Goal: Navigation & Orientation: Go to known website

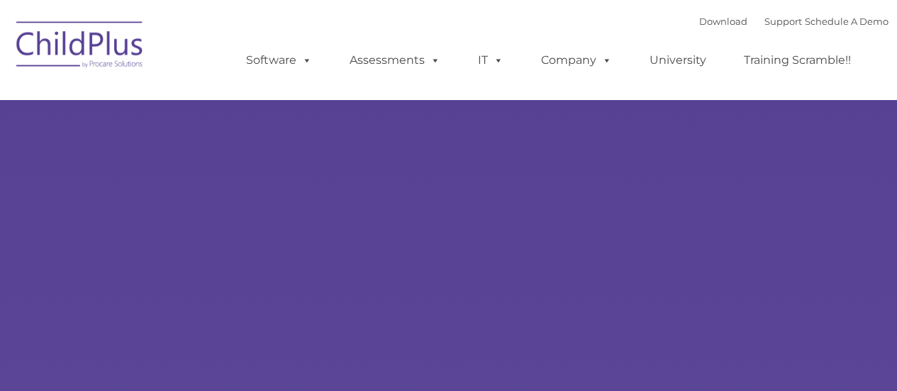
type input ""
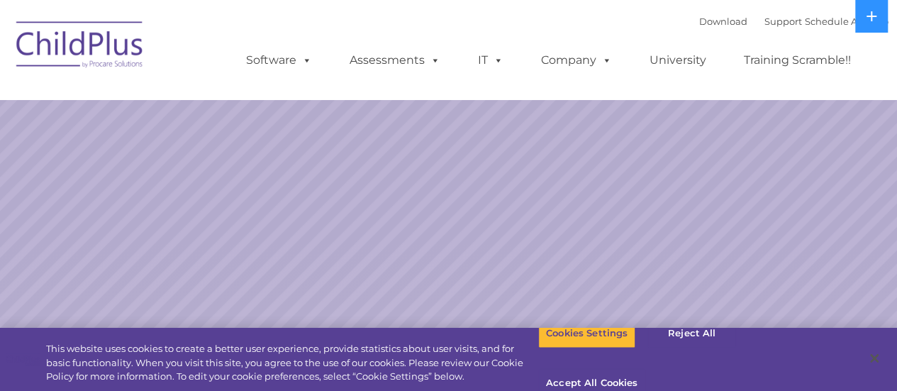
select select "MEDIUM"
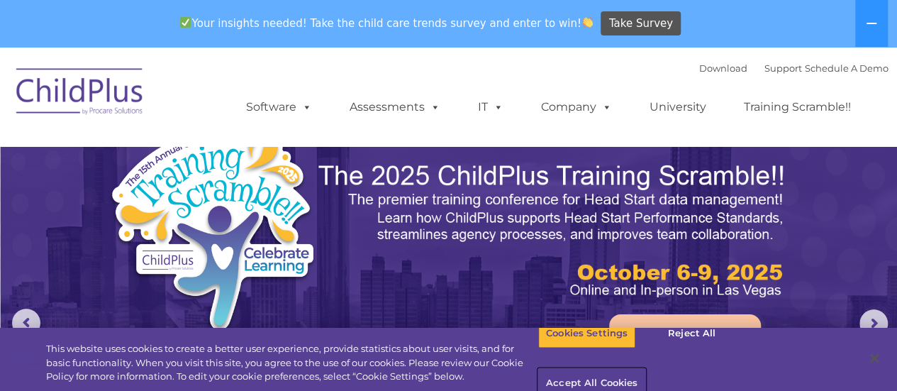
click at [645, 369] on button "Accept All Cookies" at bounding box center [591, 384] width 107 height 30
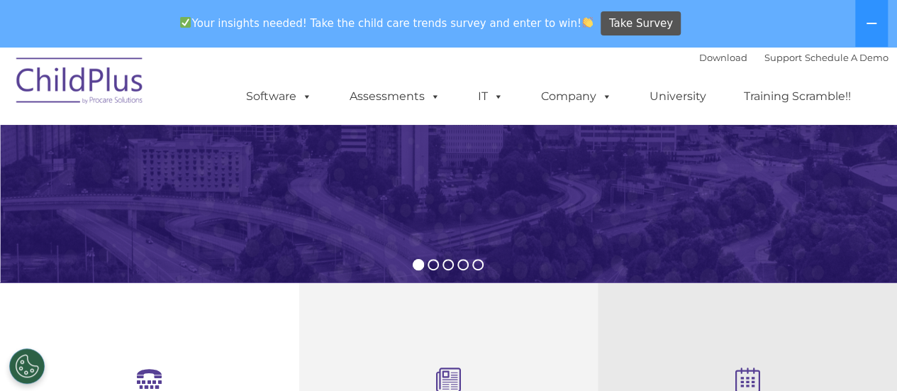
scroll to position [319, 0]
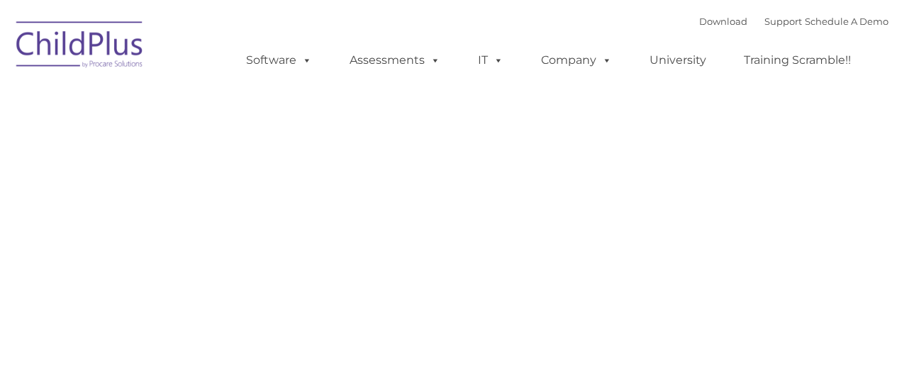
type input ""
